Goal: Information Seeking & Learning: Learn about a topic

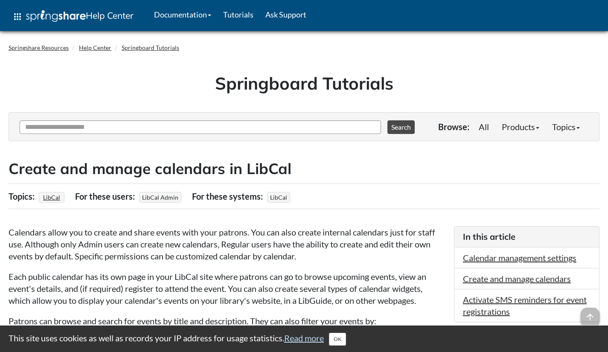
scroll to position [308, 0]
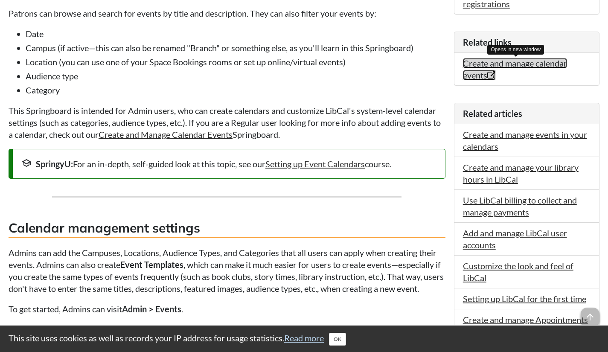
click at [538, 67] on link "Create and manage calendar events Opens in new window" at bounding box center [515, 69] width 104 height 22
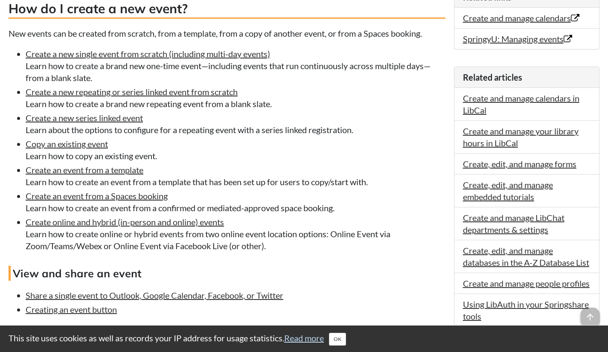
scroll to position [393, 0]
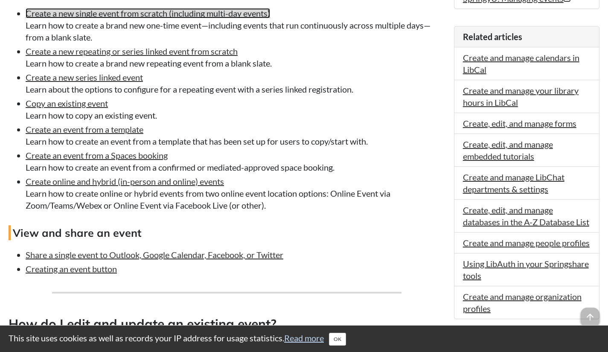
click at [235, 18] on link "Create a new single event from scratch (including multi-day events)" at bounding box center [148, 13] width 244 height 10
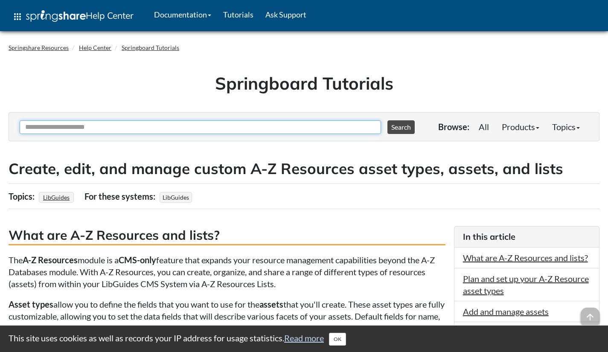
click at [315, 125] on input "Ask Another Question" at bounding box center [200, 127] width 361 height 14
type input "**********"
click at [387, 120] on button "Search" at bounding box center [400, 127] width 27 height 14
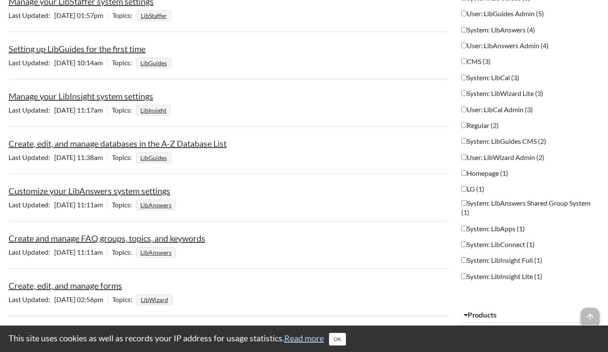
scroll to position [512, 0]
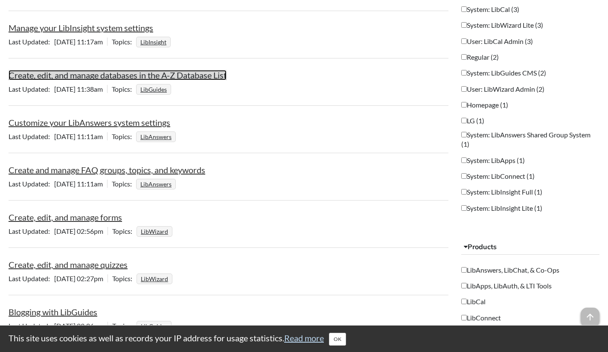
click at [209, 78] on link "Create, edit, and manage databases in the A-Z Database List" at bounding box center [118, 75] width 218 height 10
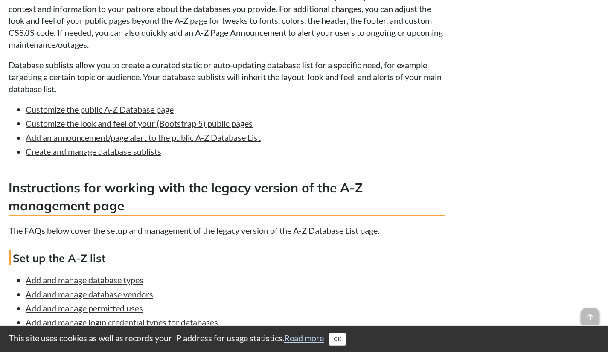
scroll to position [2409, 0]
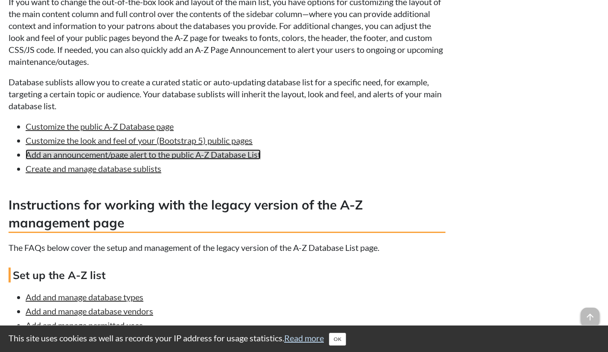
click at [142, 160] on link "Add an announcement/page alert to the public A-Z Database List" at bounding box center [143, 154] width 235 height 10
